Goal: Transaction & Acquisition: Purchase product/service

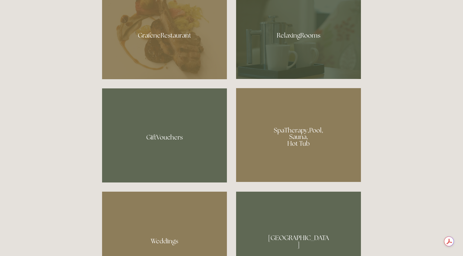
scroll to position [405, 0]
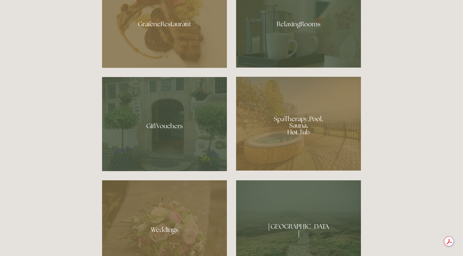
click at [316, 116] on div at bounding box center [298, 124] width 125 height 94
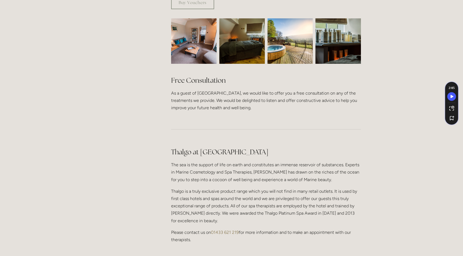
scroll to position [265, 0]
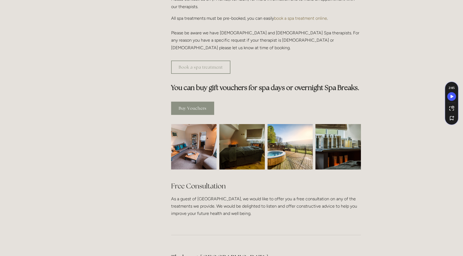
click at [201, 102] on link "Buy Vouchers" at bounding box center [192, 108] width 43 height 13
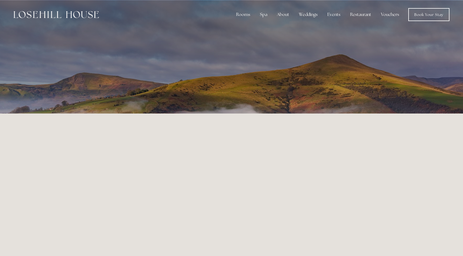
scroll to position [18, 0]
